Goal: Task Accomplishment & Management: Manage account settings

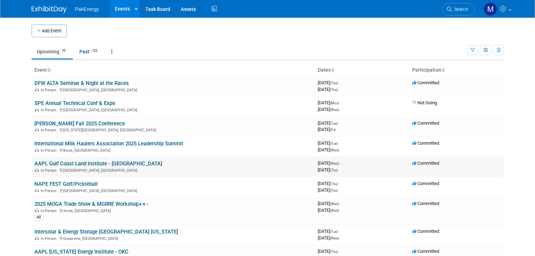
click at [49, 164] on link "AAPL Gulf Coast Land Institute - [GEOGRAPHIC_DATA]" at bounding box center [98, 164] width 128 height 6
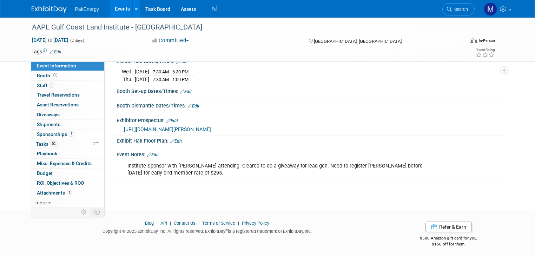
scroll to position [84, 0]
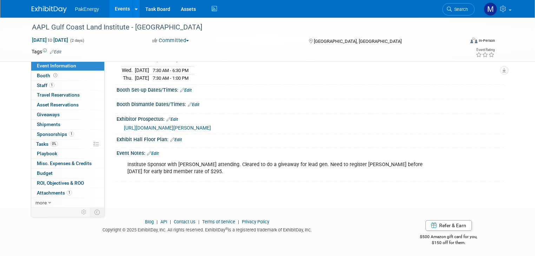
click at [151, 151] on link "Edit" at bounding box center [153, 153] width 12 height 5
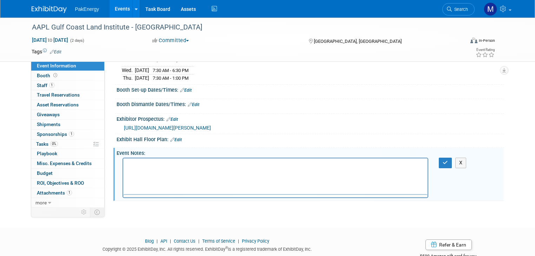
scroll to position [0, 0]
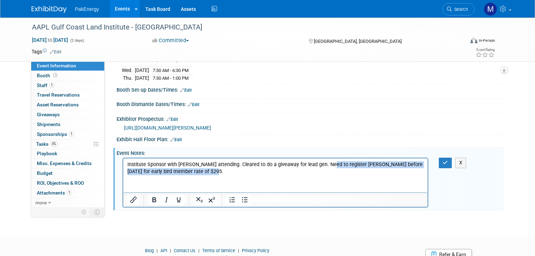
drag, startPoint x: 326, startPoint y: 165, endPoint x: 379, endPoint y: 176, distance: 54.6
click at [379, 175] on html "Institute Sponsor with [PERSON_NAME] attending. Cleared to do a giveaway for le…" at bounding box center [275, 166] width 305 height 17
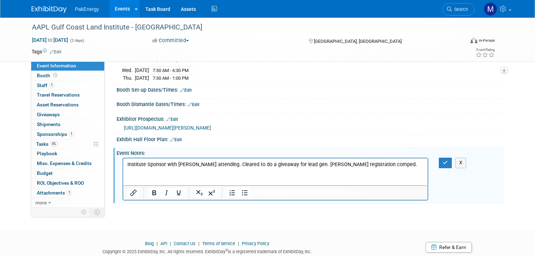
click at [138, 168] on html "Institute Sponsor with [PERSON_NAME] attending. Cleared to do a giveaway for le…" at bounding box center [275, 163] width 305 height 10
click at [125, 168] on html "Institute Sponsor with [PERSON_NAME] attending. Cleared to do a giveaway for le…" at bounding box center [275, 163] width 305 height 10
click at [412, 166] on p "Institute Sponsor with [PERSON_NAME] attending. Cleared to do a giveaway for le…" at bounding box center [275, 164] width 297 height 7
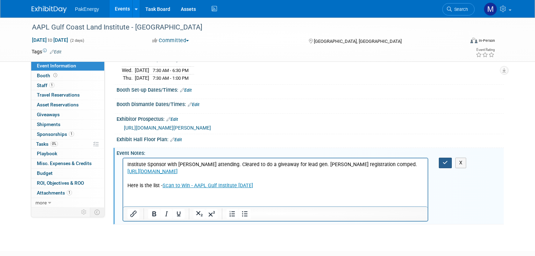
click at [448, 162] on icon "button" at bounding box center [445, 162] width 5 height 5
